Goal: Register for event/course

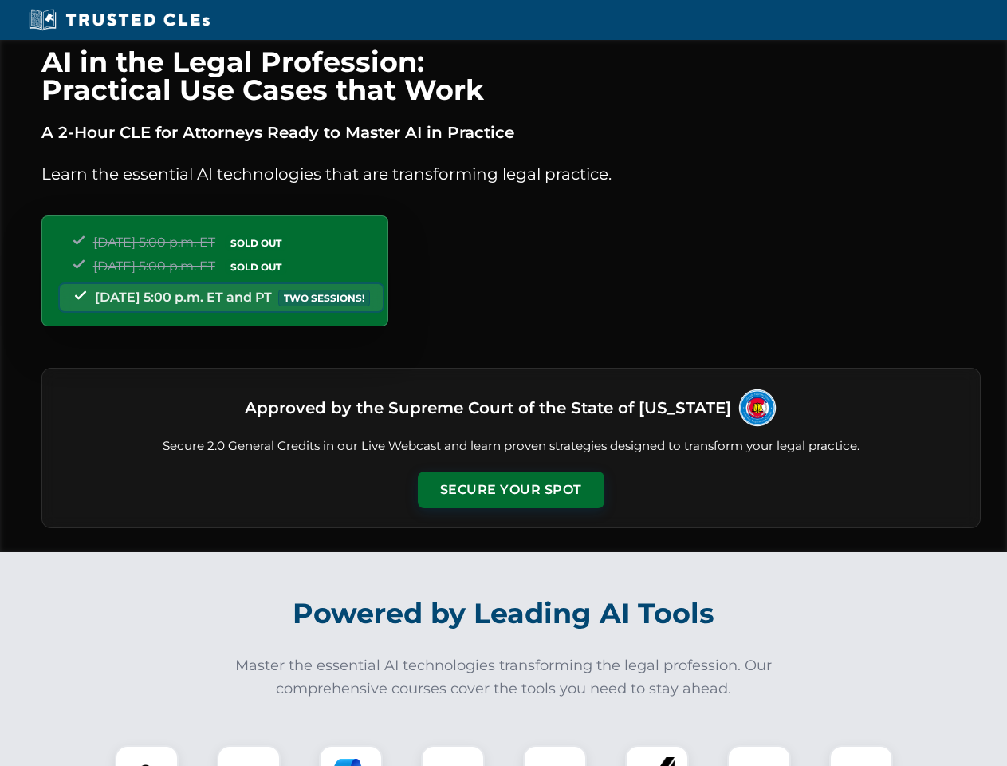
click at [510, 490] on button "Secure Your Spot" at bounding box center [511, 489] width 187 height 37
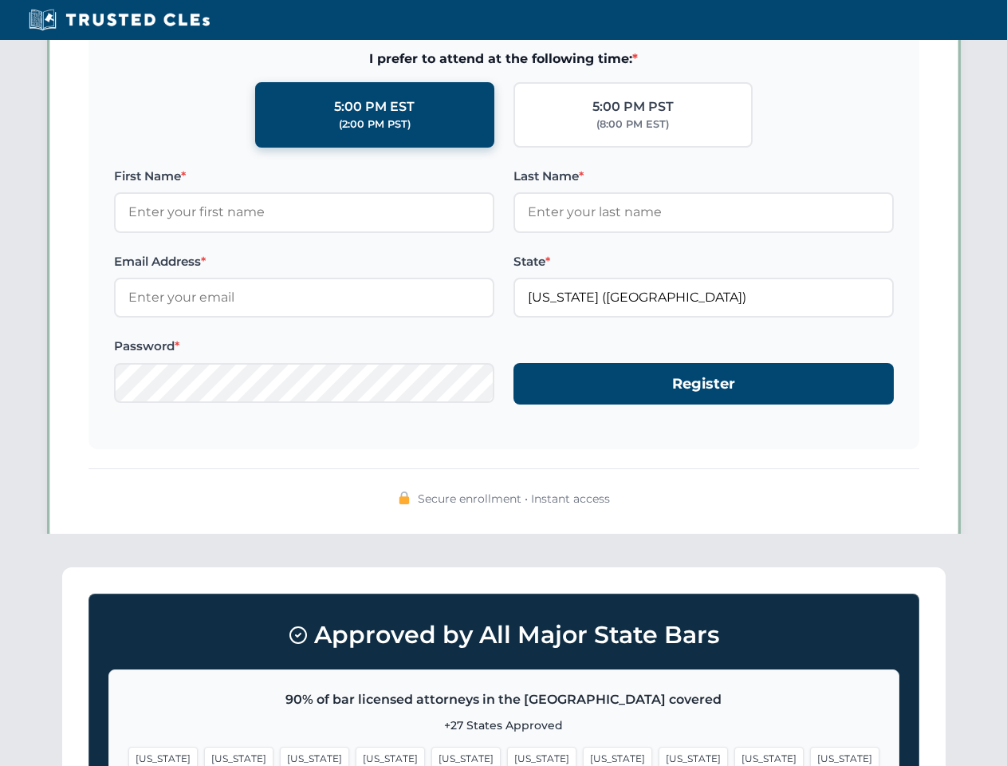
click at [507, 755] on span "[US_STATE]" at bounding box center [541, 757] width 69 height 23
click at [583, 755] on span "[US_STATE]" at bounding box center [617, 757] width 69 height 23
click at [734, 755] on span "[US_STATE]" at bounding box center [768, 757] width 69 height 23
